Goal: Task Accomplishment & Management: Use online tool/utility

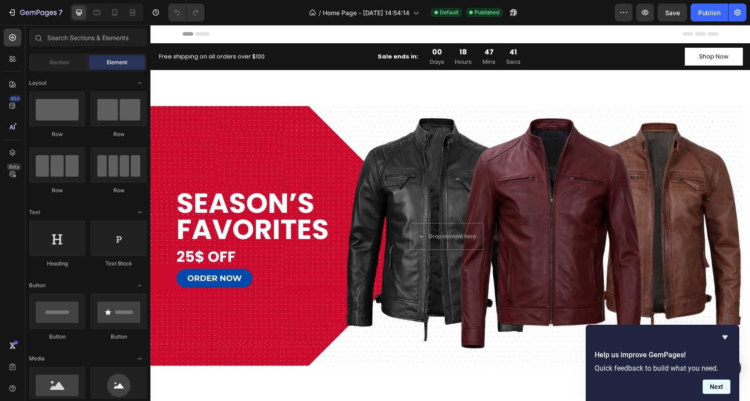
click at [719, 389] on button "Next" at bounding box center [716, 387] width 28 height 14
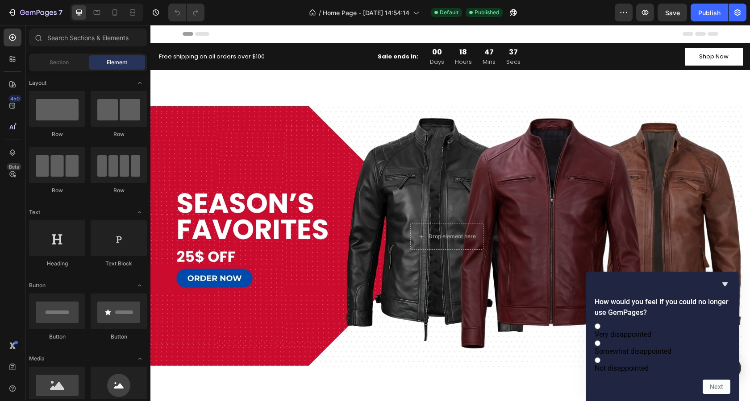
click at [636, 347] on label "Somewhat disappointed" at bounding box center [662, 347] width 136 height 17
click at [600, 346] on input "Somewhat disappointed" at bounding box center [597, 344] width 6 height 6
radio input "true"
click at [725, 388] on button "Next" at bounding box center [716, 387] width 28 height 14
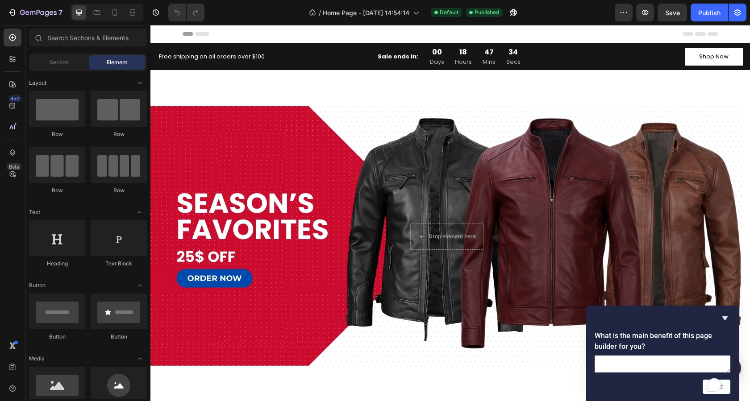
click at [614, 356] on textarea "To enrich screen reader interactions, please activate Accessibility in Grammarl…" at bounding box center [662, 364] width 136 height 17
type textarea "p"
click at [618, 313] on div at bounding box center [662, 318] width 136 height 11
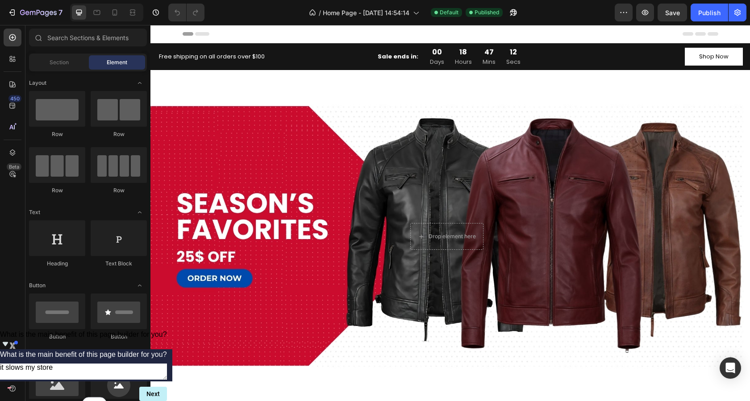
click at [167, 338] on span "What is the main benefit of this page builder for you?" at bounding box center [83, 335] width 167 height 8
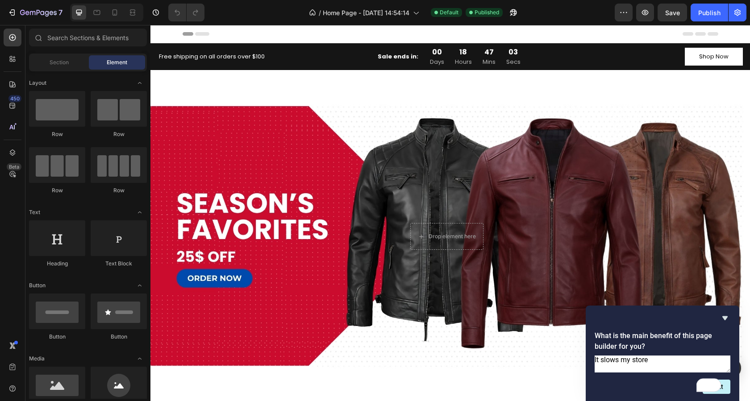
click at [603, 356] on textarea "It slows my store" at bounding box center [662, 364] width 136 height 17
click at [602, 356] on textarea "It slows my store" at bounding box center [662, 364] width 136 height 17
click at [640, 313] on div at bounding box center [662, 318] width 136 height 11
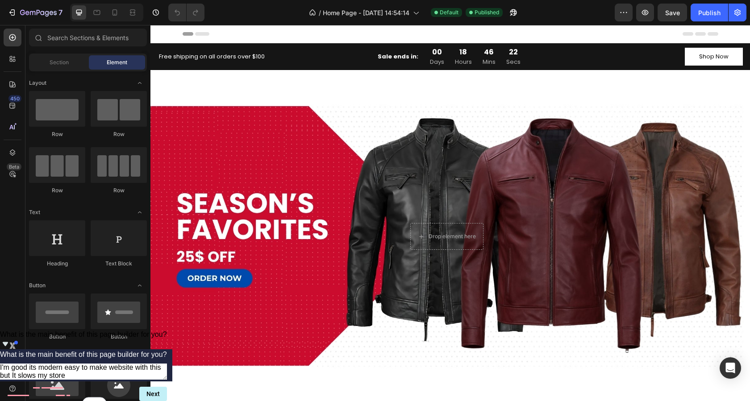
click at [167, 338] on span "What is the main benefit of this page builder for you?" at bounding box center [83, 335] width 167 height 8
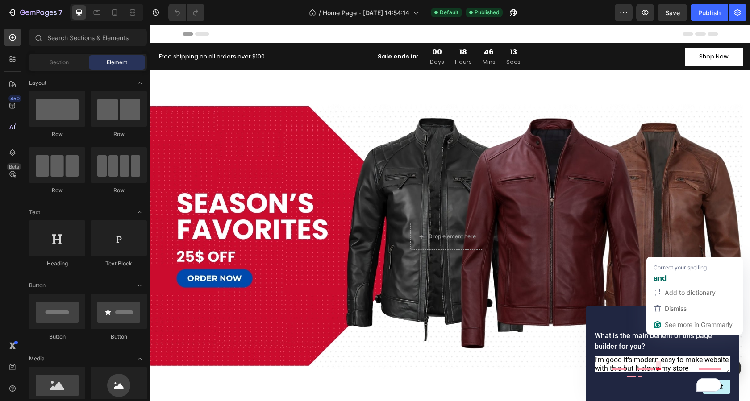
click at [656, 356] on textarea "I'm good it's moder,n easy to make website with this but It slows my store" at bounding box center [662, 364] width 136 height 17
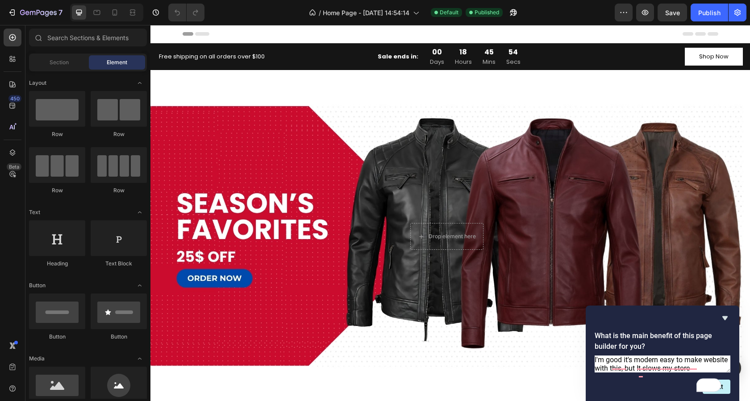
click at [649, 313] on div at bounding box center [662, 318] width 136 height 11
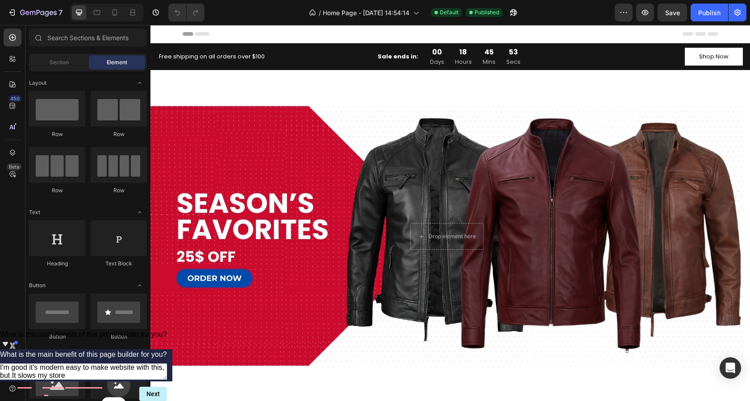
click at [167, 386] on div "What is the main benefit of this page builder for you? What is the main benefit…" at bounding box center [83, 366] width 167 height 71
click at [167, 338] on span "What is the main benefit of this page builder for you?" at bounding box center [83, 335] width 167 height 8
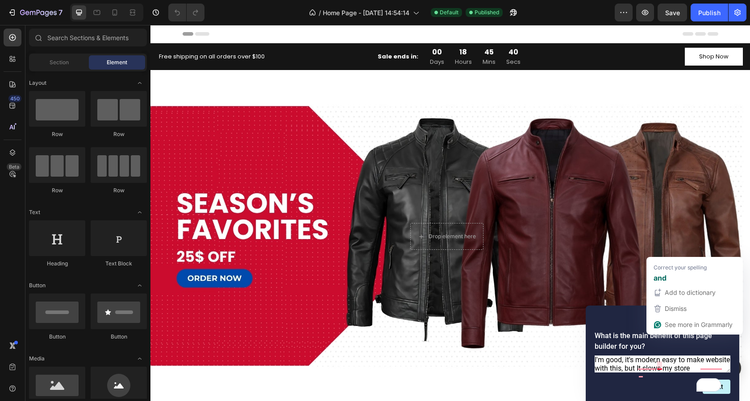
click at [657, 356] on textarea "I'm good, it's moder,n easy to make website with this, but It slows my store" at bounding box center [662, 364] width 136 height 17
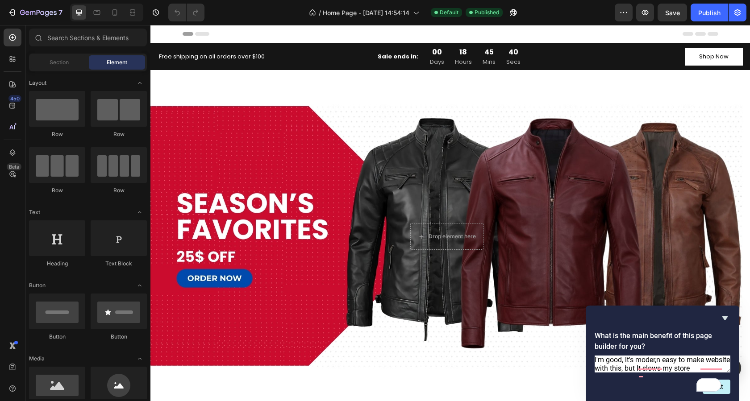
type textarea "I'm good, it's modern easy to make website with this, but It slows my store"
click at [715, 386] on button "Next" at bounding box center [716, 387] width 28 height 14
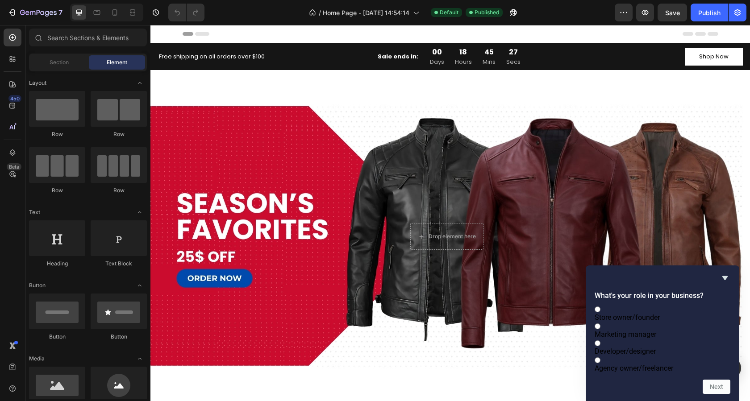
click at [654, 313] on span "Store owner/founder" at bounding box center [626, 317] width 65 height 8
click at [600, 307] on input "Store owner/founder" at bounding box center [597, 310] width 6 height 6
radio input "true"
click at [648, 347] on span "Developer/designer" at bounding box center [624, 351] width 61 height 8
click at [600, 343] on input "Developer/designer" at bounding box center [597, 344] width 6 height 6
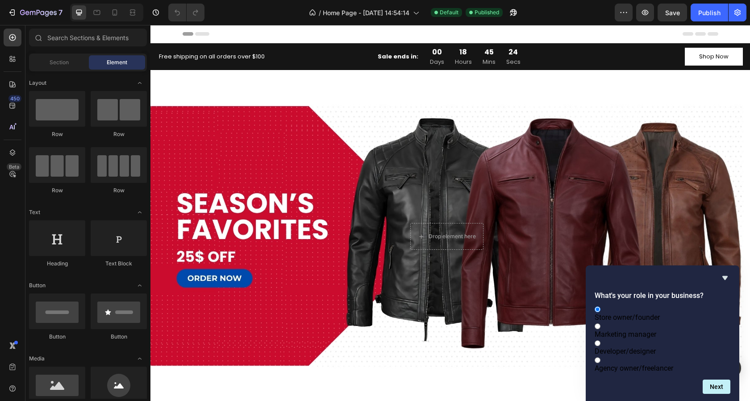
radio input "true"
radio input "false"
click at [720, 385] on button "Next" at bounding box center [716, 387] width 28 height 14
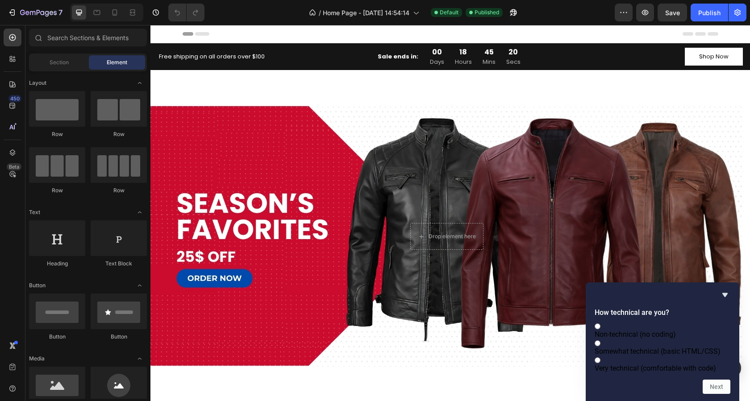
click at [639, 347] on span "Somewhat technical (basic HTML/CSS)" at bounding box center [657, 351] width 126 height 8
click at [600, 341] on input "Somewhat technical (basic HTML/CSS)" at bounding box center [597, 344] width 6 height 6
radio input "true"
click at [718, 389] on button "Next" at bounding box center [716, 387] width 28 height 14
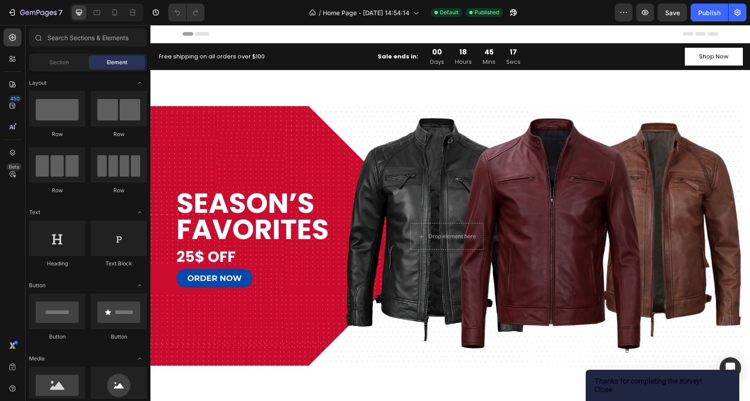
click at [612, 386] on button "Close" at bounding box center [602, 390] width 17 height 8
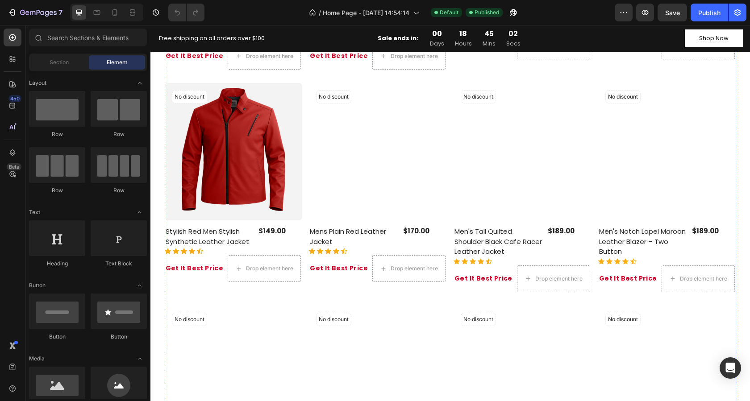
scroll to position [893, 0]
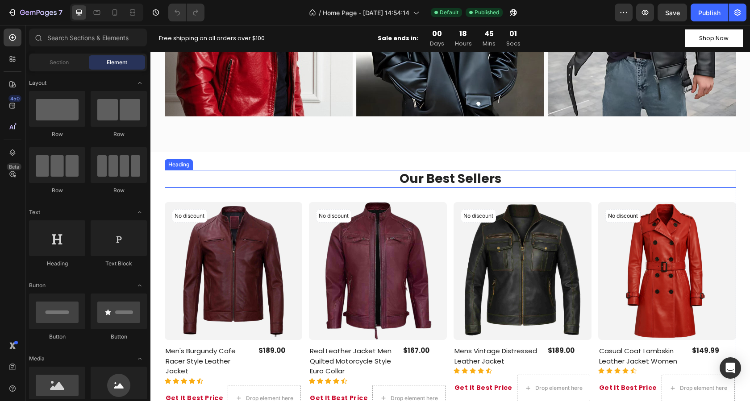
click at [504, 179] on h2 "Our Best Sellers" at bounding box center [450, 179] width 571 height 18
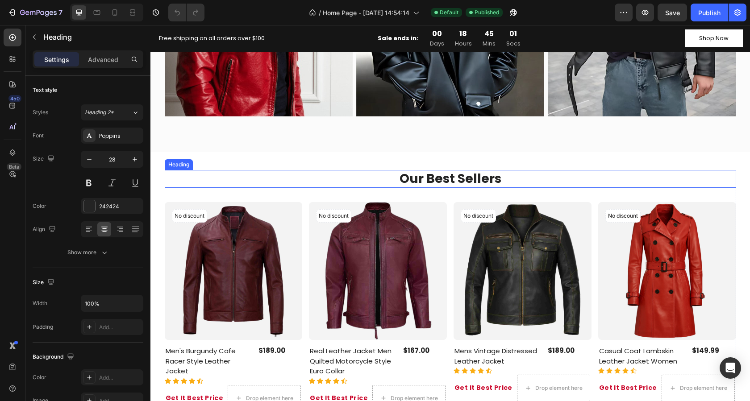
click at [508, 178] on h2 "Our Best Sellers" at bounding box center [450, 179] width 571 height 18
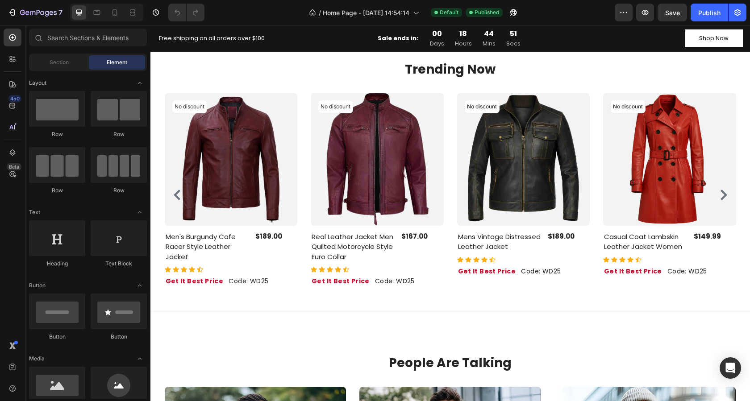
scroll to position [2392, 0]
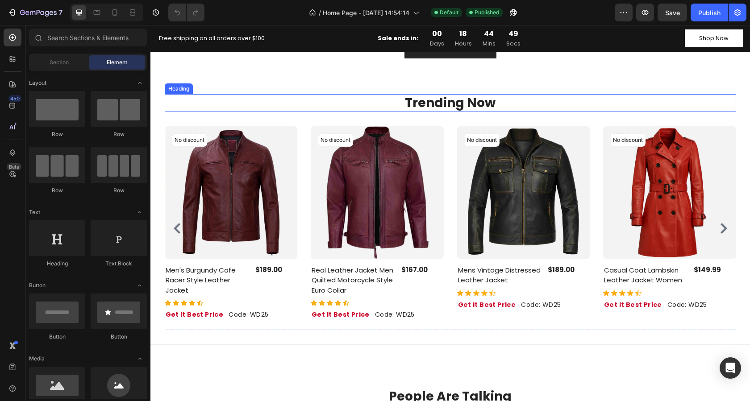
click at [498, 104] on h2 "Trending Now" at bounding box center [450, 103] width 571 height 18
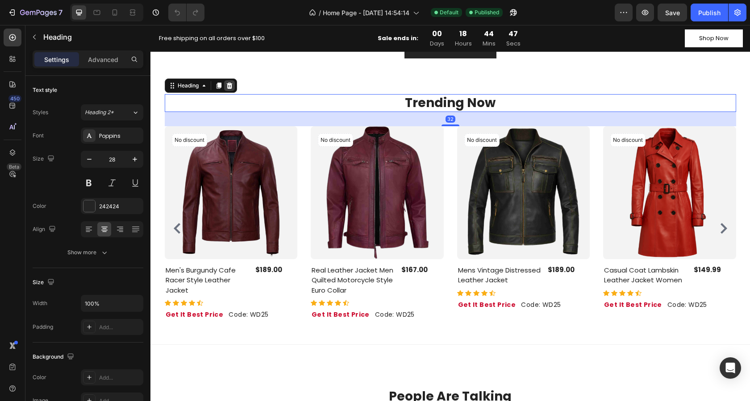
click at [226, 89] on icon at bounding box center [229, 85] width 7 height 7
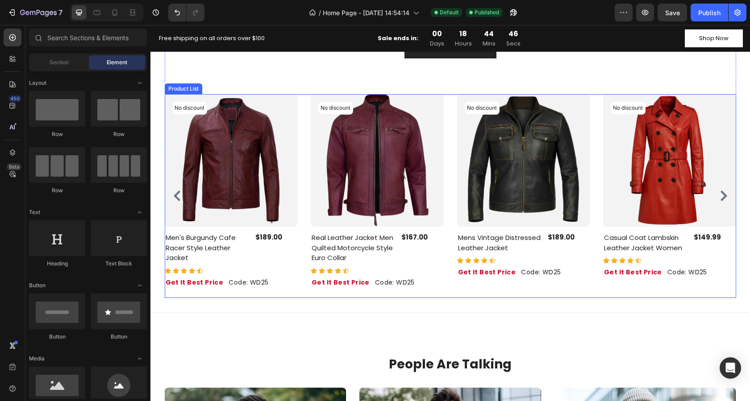
click at [300, 108] on div "No discount Not be displayed when published (P) Tag Row Product Images Men's Bu…" at bounding box center [450, 196] width 571 height 204
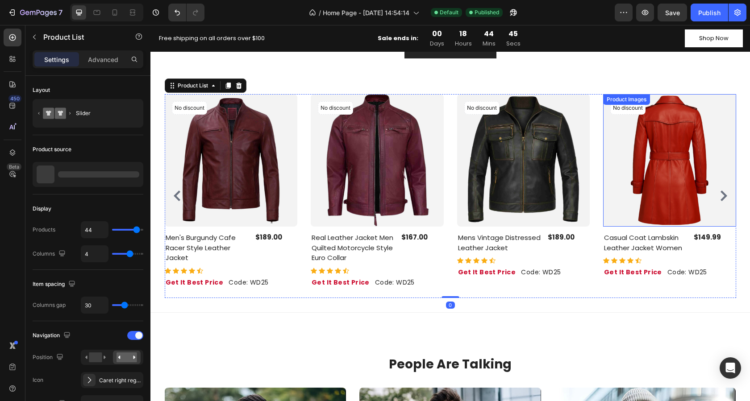
click at [239, 87] on icon at bounding box center [238, 85] width 7 height 7
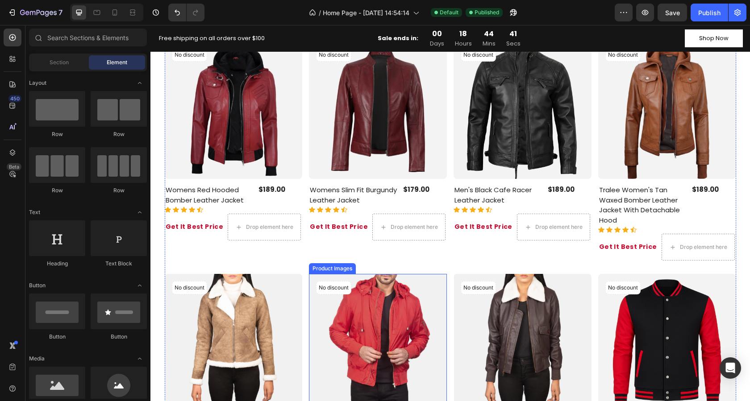
scroll to position [2303, 0]
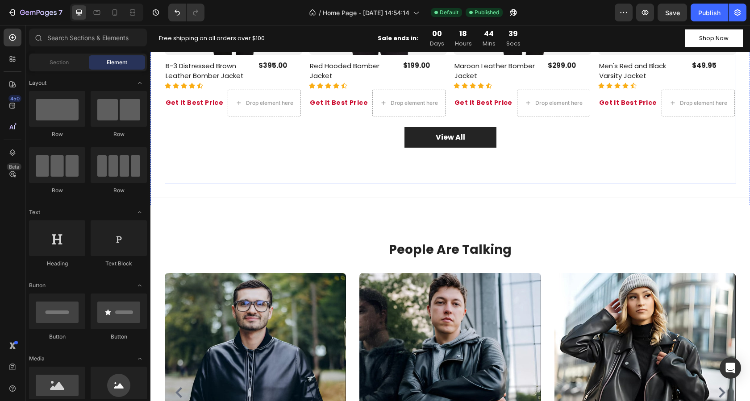
click at [303, 162] on div "View All Button" at bounding box center [450, 155] width 571 height 56
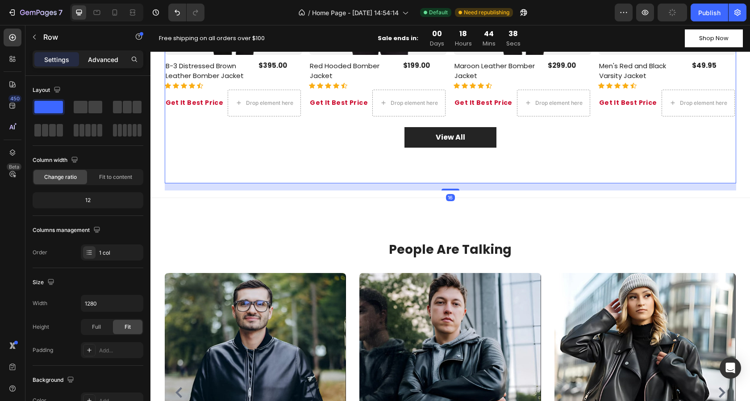
click at [107, 61] on p "Advanced" at bounding box center [103, 59] width 30 height 9
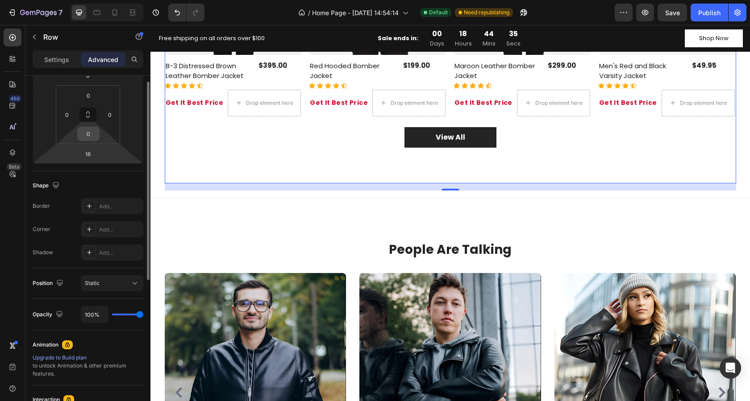
scroll to position [89, 0]
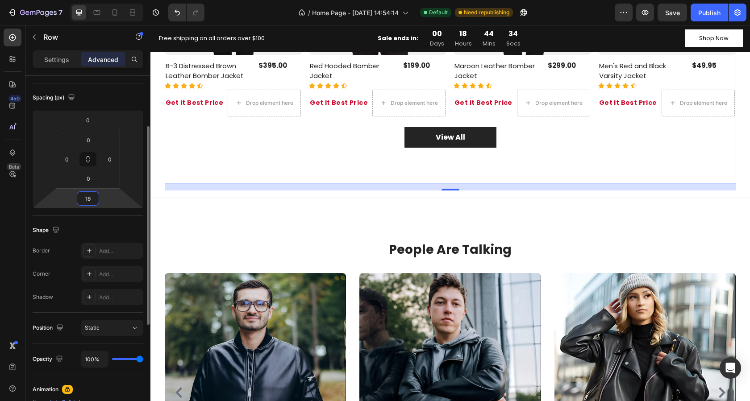
click at [91, 199] on input "16" at bounding box center [88, 198] width 18 height 13
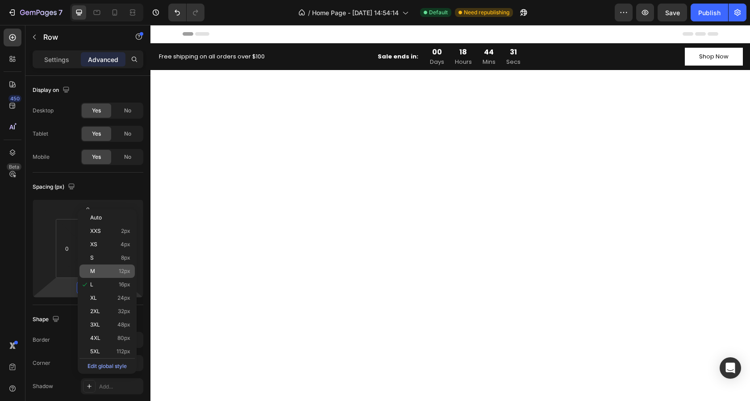
click at [93, 267] on div "M 12px" at bounding box center [106, 271] width 55 height 13
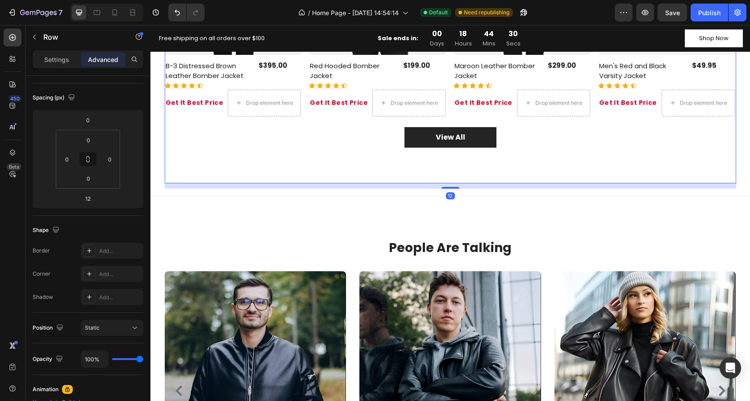
scroll to position [2303, 0]
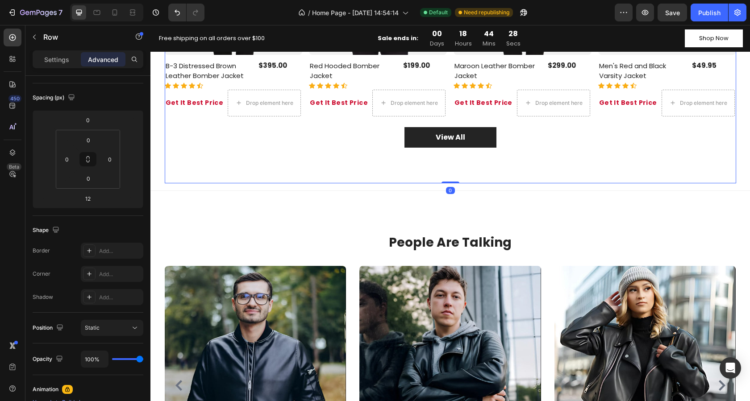
drag, startPoint x: 445, startPoint y: 188, endPoint x: 445, endPoint y: 177, distance: 10.7
type input "0"
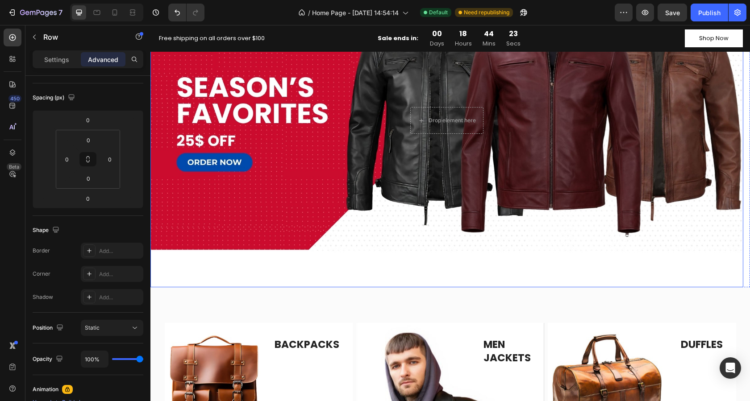
scroll to position [0, 0]
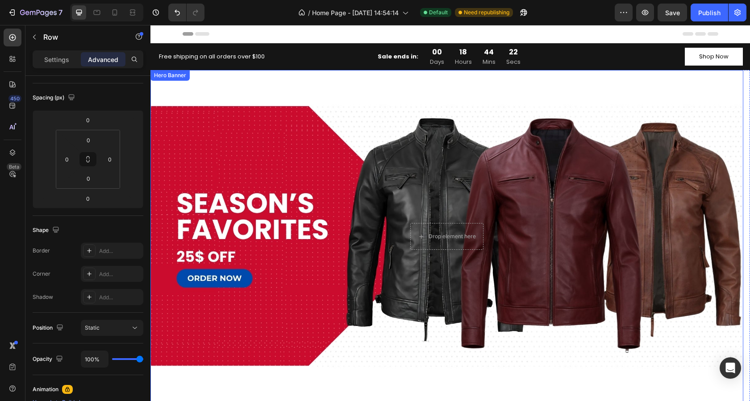
click at [407, 89] on div "Background Image" at bounding box center [446, 236] width 593 height 333
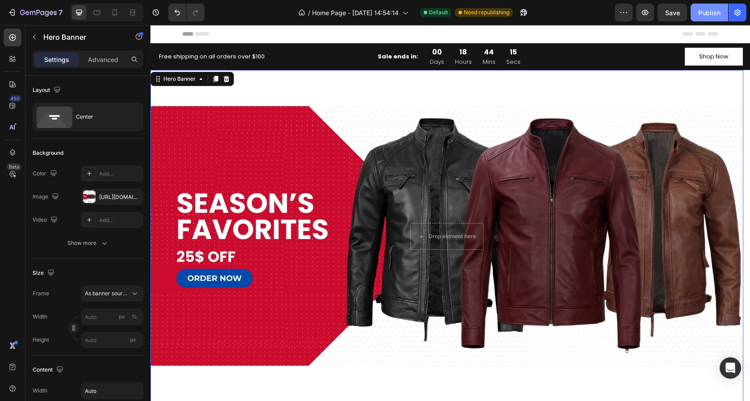
click at [706, 14] on div "Publish" at bounding box center [709, 12] width 22 height 9
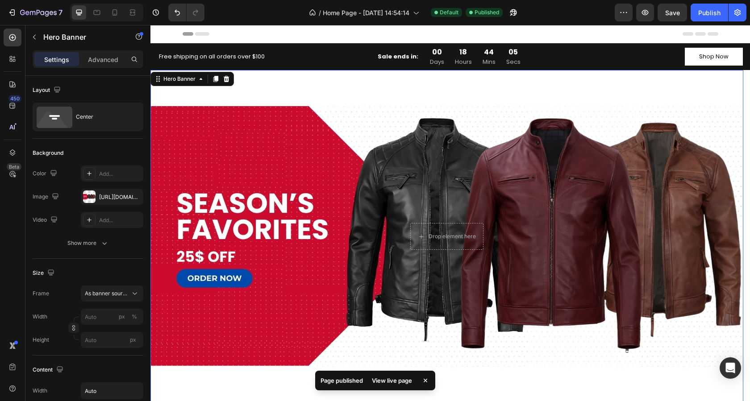
click at [398, 379] on div "View live page" at bounding box center [391, 380] width 51 height 12
